Goal: Information Seeking & Learning: Learn about a topic

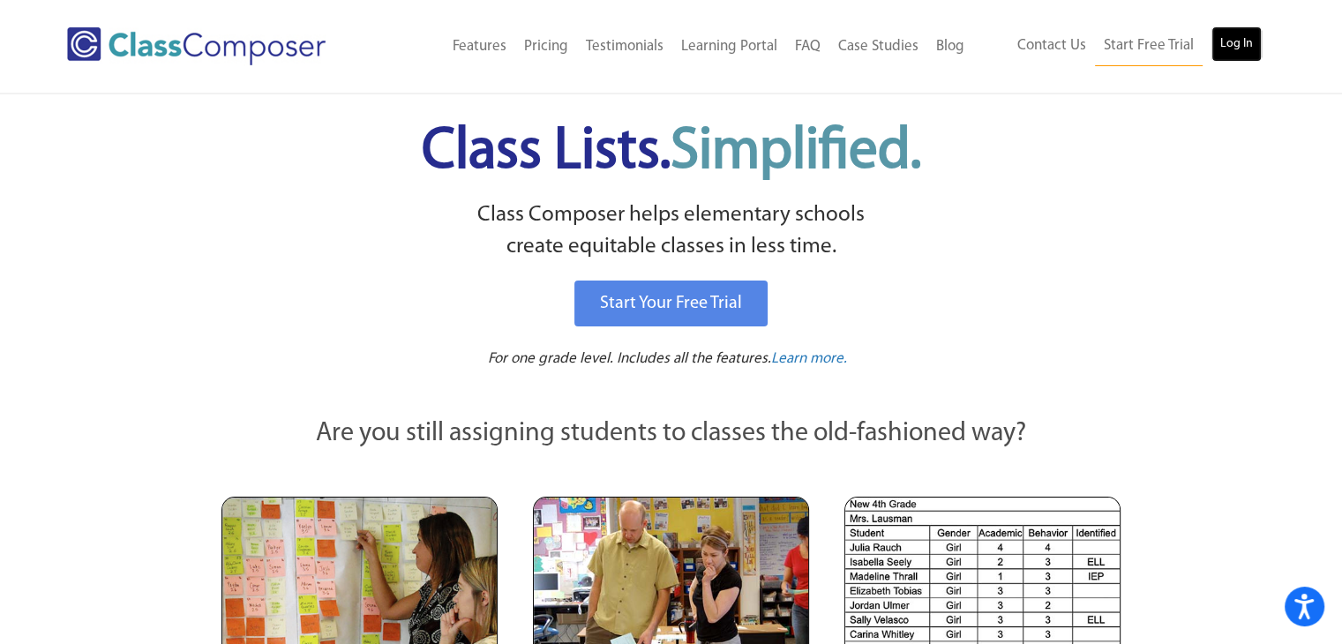
click at [1249, 37] on link "Log In" at bounding box center [1236, 43] width 50 height 35
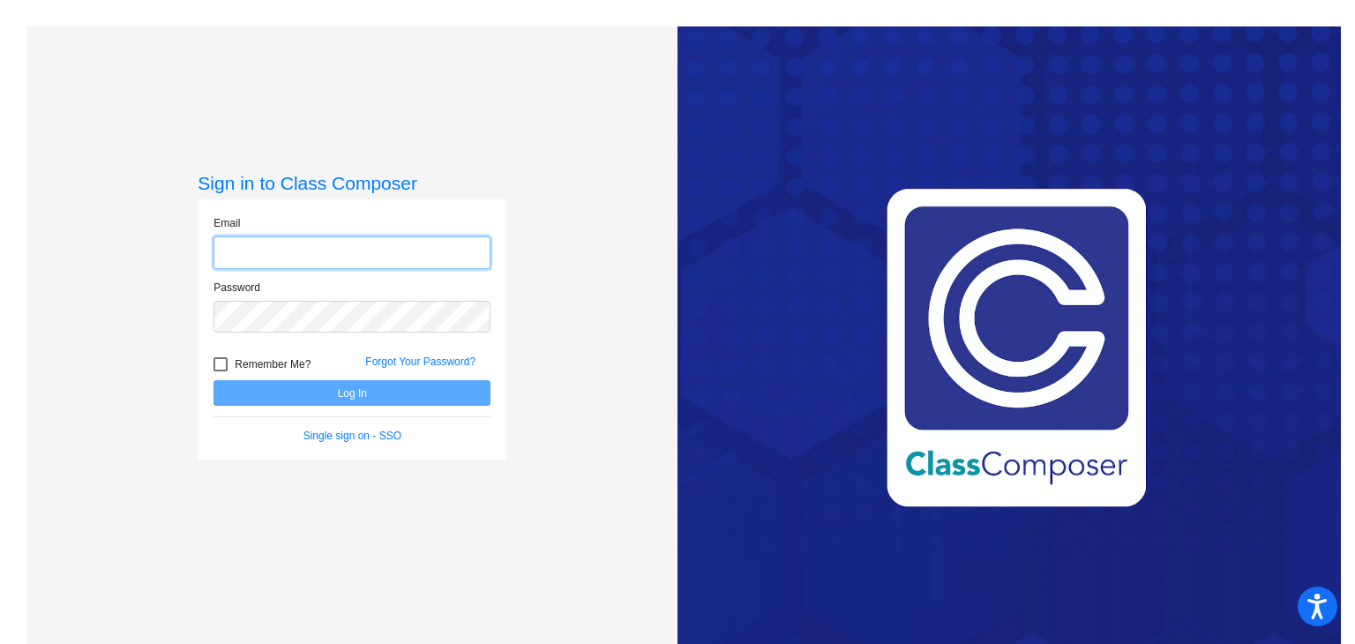
type input "sjewell@jajags.com"
click at [341, 393] on button "Log In" at bounding box center [351, 393] width 277 height 26
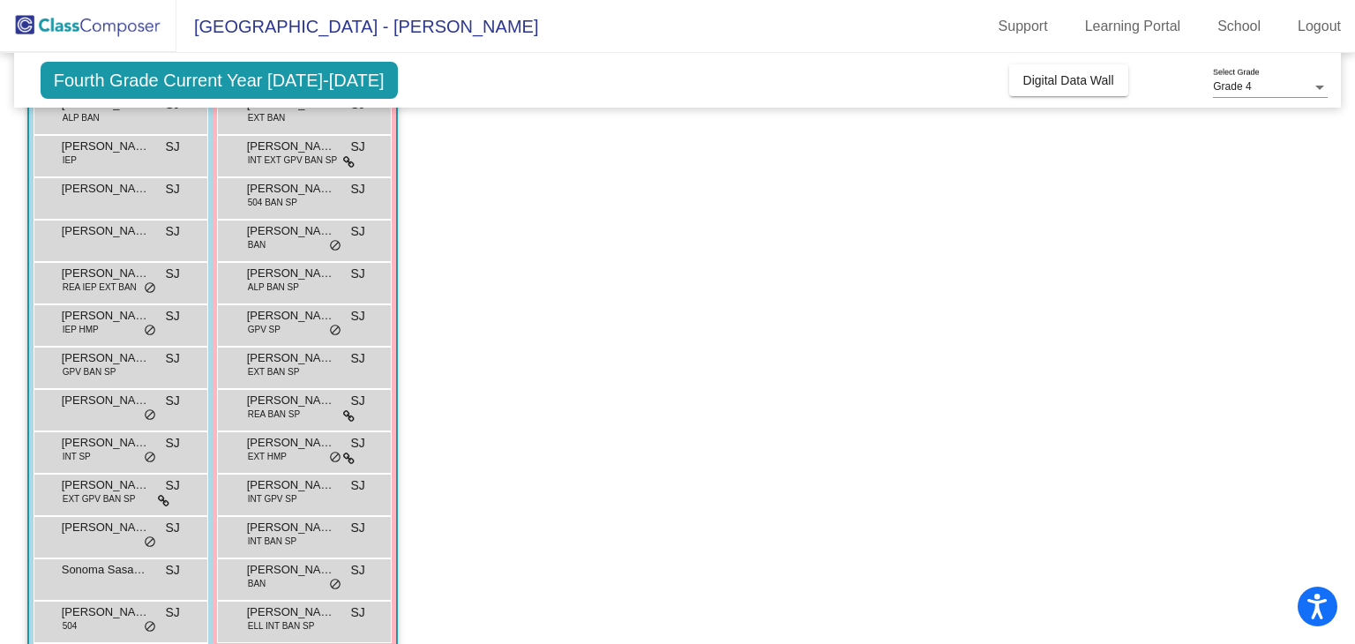
scroll to position [258, 0]
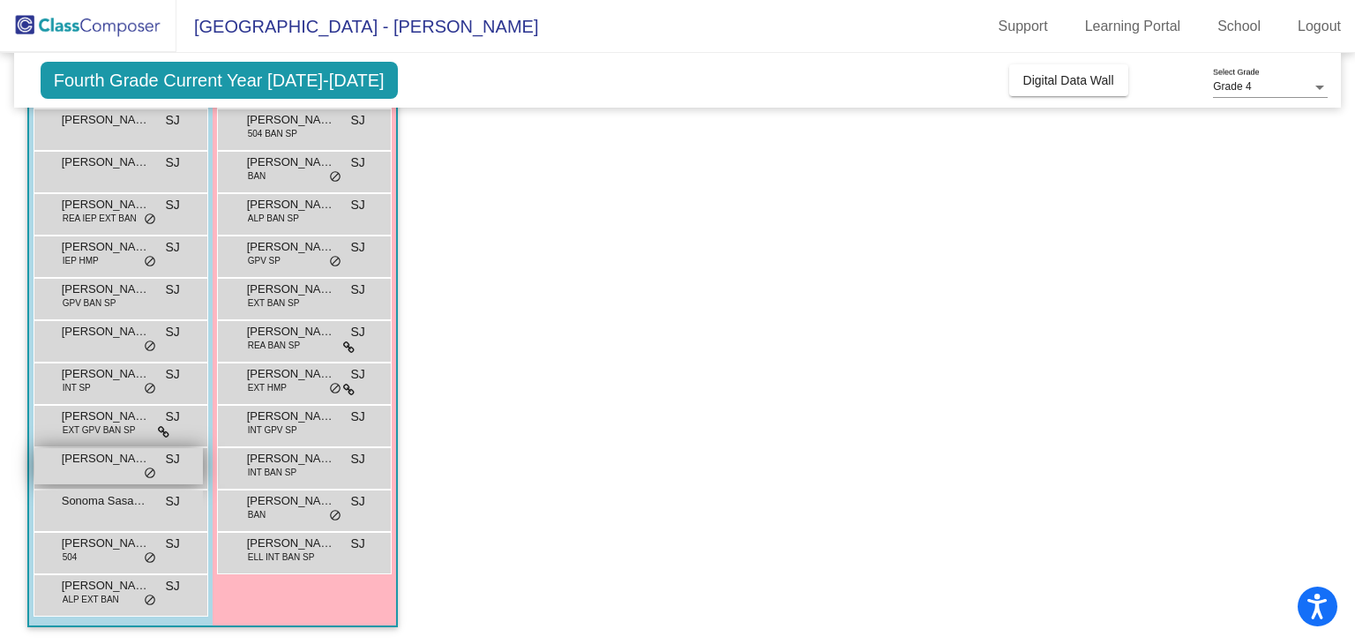
click at [99, 451] on span "Ryland Worker" at bounding box center [106, 459] width 88 height 18
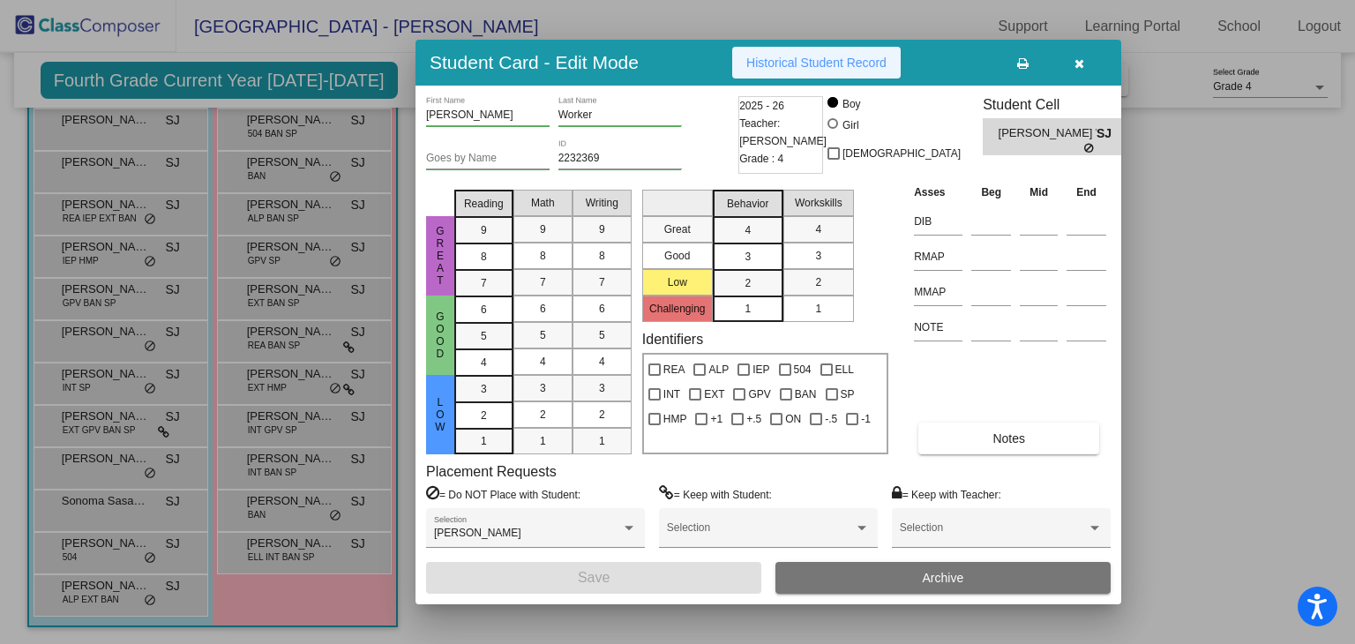
click at [829, 60] on span "Historical Student Record" at bounding box center [816, 63] width 140 height 14
click at [1086, 59] on button "button" at bounding box center [1078, 63] width 56 height 32
